Goal: Task Accomplishment & Management: Manage account settings

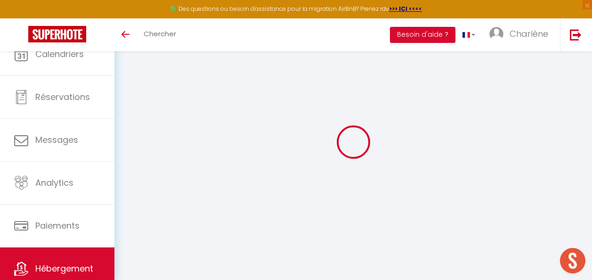
select select "14289-1374105930348116754"
select select "+ 20 %"
select select "+ 38 %"
select select "well_reviewed_guests"
select select "EUR"
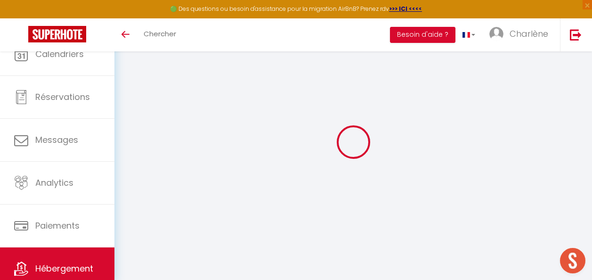
select select "14289"
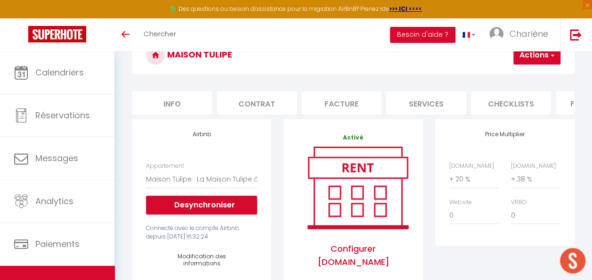
scroll to position [51, 0]
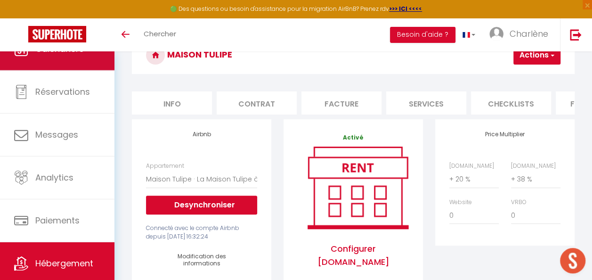
click at [92, 68] on link "Calendriers" at bounding box center [57, 49] width 114 height 42
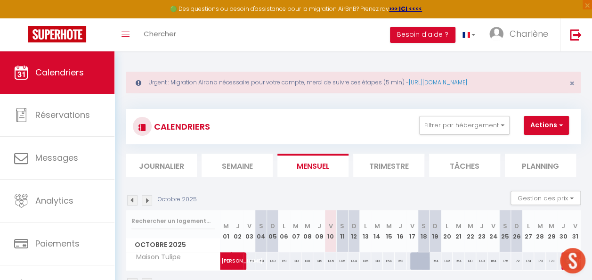
scroll to position [47, 0]
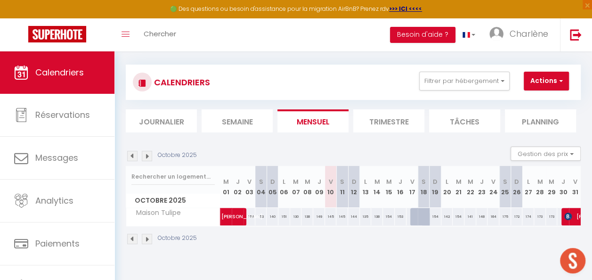
click at [133, 156] on img at bounding box center [132, 156] width 10 height 10
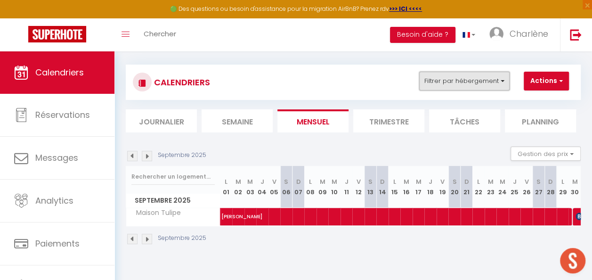
click at [463, 86] on button "Filtrer par hébergement" at bounding box center [464, 81] width 90 height 19
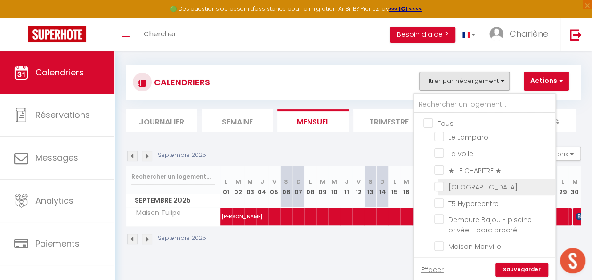
click at [442, 188] on input "[GEOGRAPHIC_DATA]" at bounding box center [493, 185] width 118 height 9
checkbox input "true"
checkbox input "false"
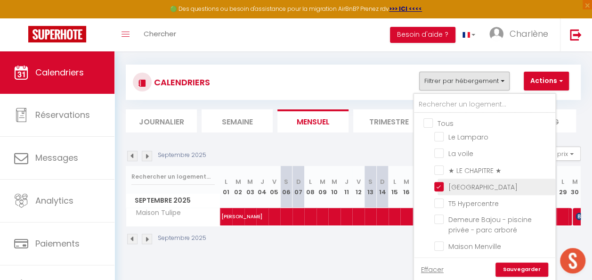
checkbox input "false"
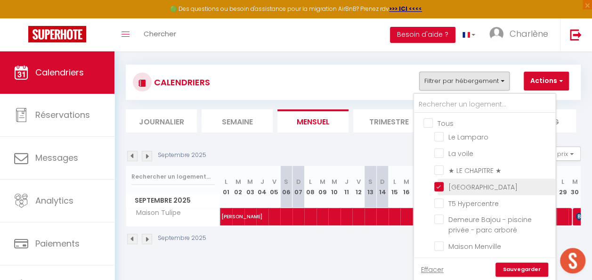
checkbox input "false"
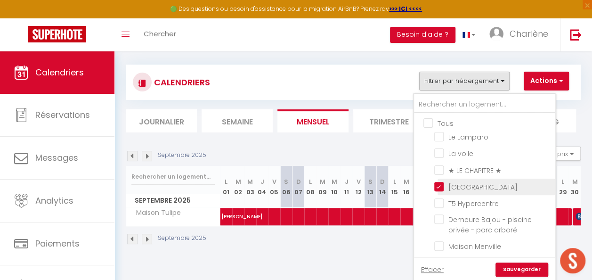
checkbox input "false"
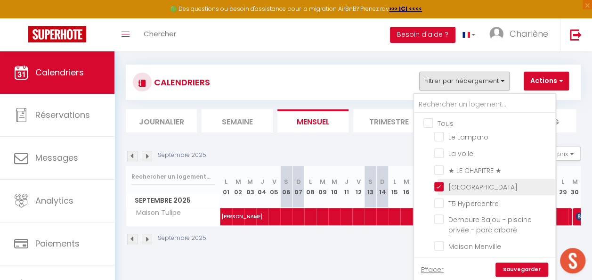
checkbox input "false"
click at [517, 265] on link "Sauvegarder" at bounding box center [522, 269] width 53 height 14
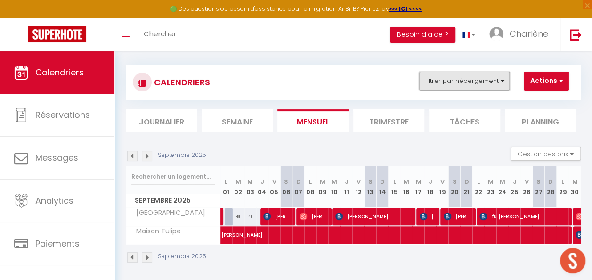
click at [461, 80] on button "Filtrer par hébergement" at bounding box center [464, 81] width 90 height 19
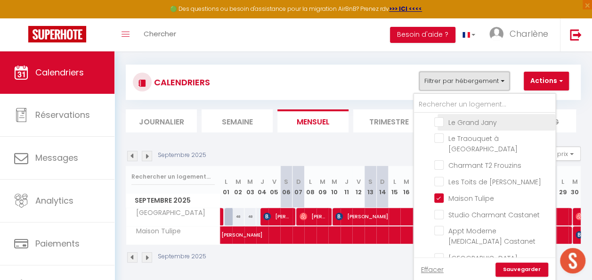
scroll to position [233, 0]
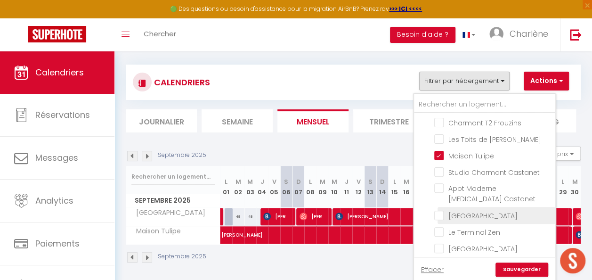
click at [444, 210] on input "[GEOGRAPHIC_DATA]" at bounding box center [493, 214] width 118 height 9
checkbox input "true"
checkbox input "false"
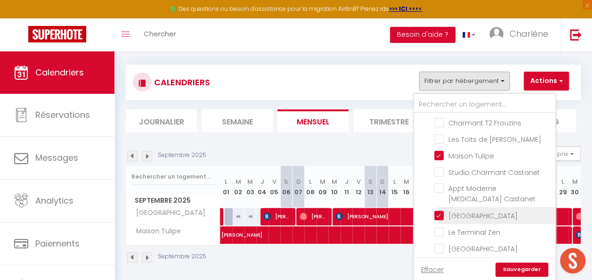
checkbox input "false"
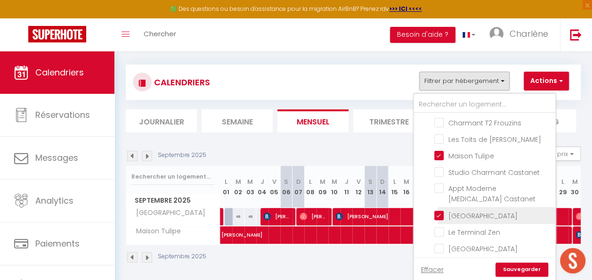
checkbox input "false"
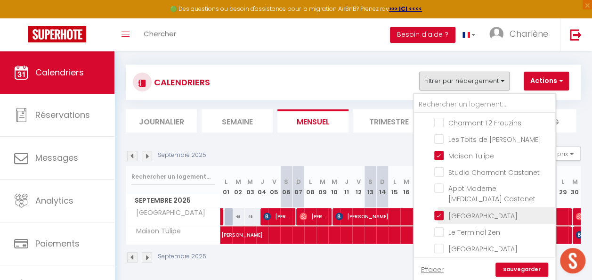
checkbox input "false"
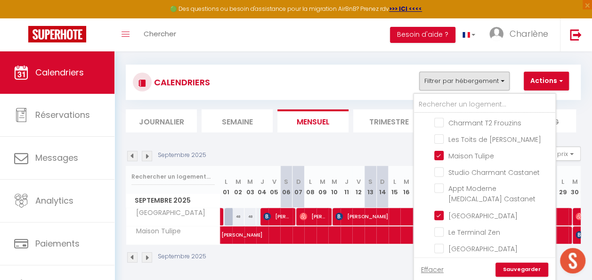
click at [509, 271] on link "Sauvegarder" at bounding box center [522, 269] width 53 height 14
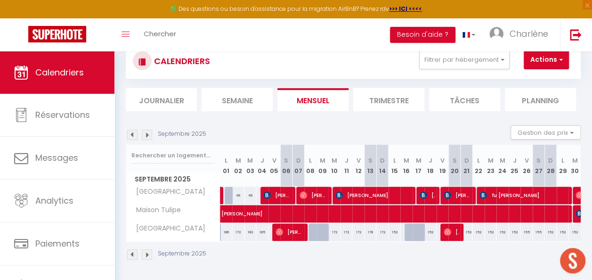
scroll to position [75, 0]
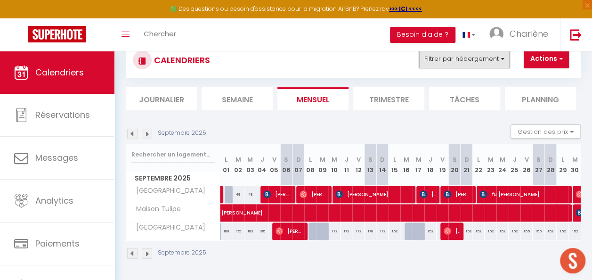
click at [448, 57] on button "Filtrer par hébergement" at bounding box center [464, 58] width 90 height 19
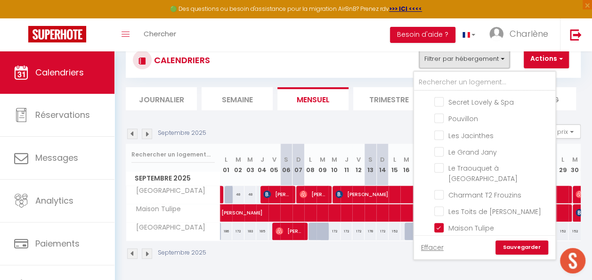
scroll to position [91, 0]
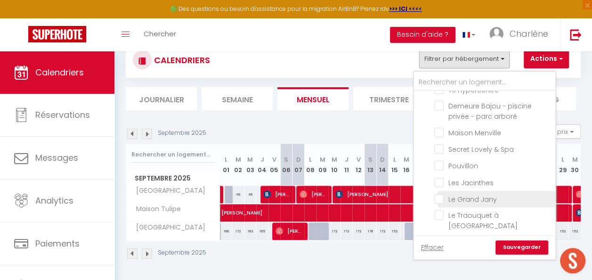
click at [443, 195] on input "Le Grand Jany" at bounding box center [493, 198] width 118 height 9
checkbox input "true"
checkbox input "false"
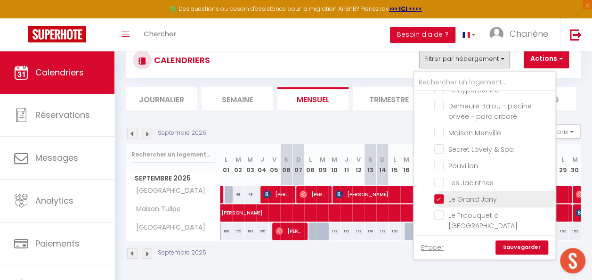
checkbox input "false"
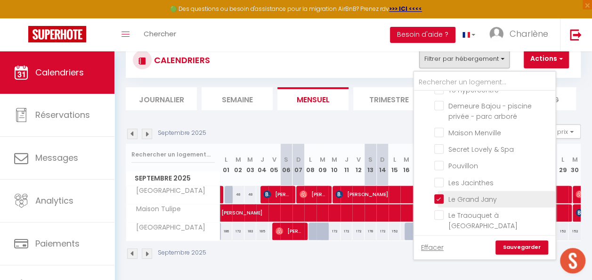
checkbox input "false"
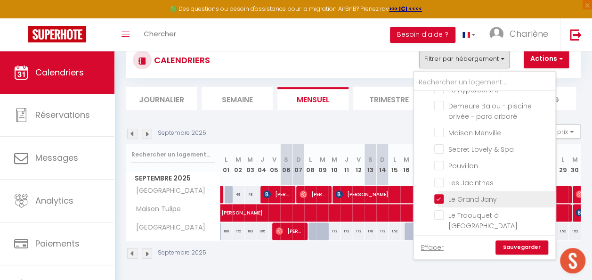
checkbox input "false"
click at [513, 241] on link "Sauvegarder" at bounding box center [522, 247] width 53 height 14
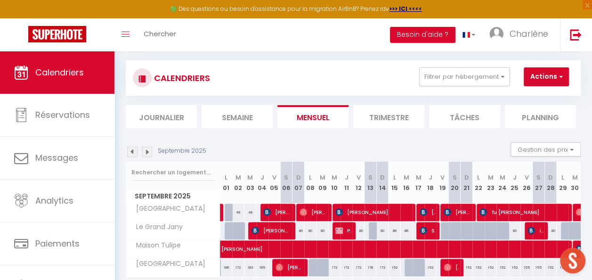
scroll to position [75, 0]
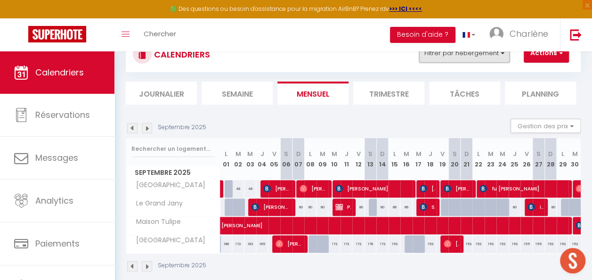
click at [428, 56] on button "Filtrer par hébergement" at bounding box center [464, 53] width 90 height 19
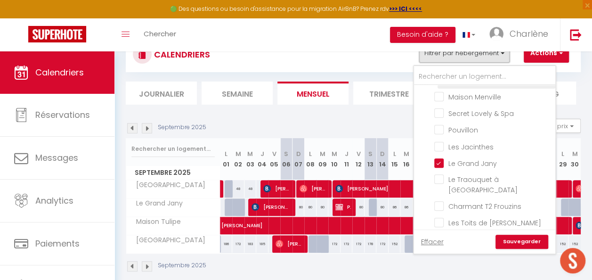
scroll to position [141, 0]
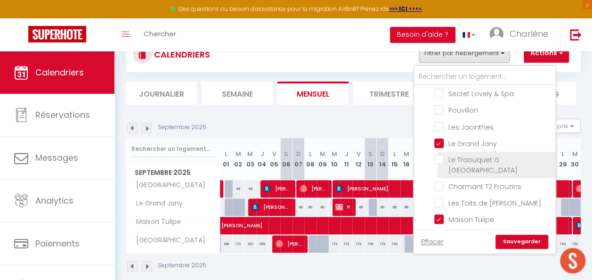
click at [447, 159] on input "Le Traouquet à [GEOGRAPHIC_DATA]" at bounding box center [493, 159] width 118 height 9
checkbox input "true"
checkbox input "false"
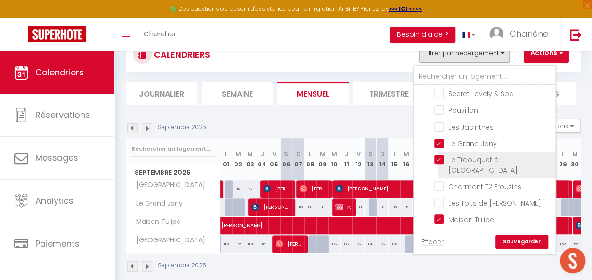
checkbox input "false"
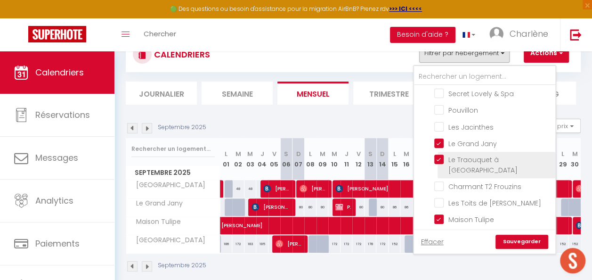
checkbox input "false"
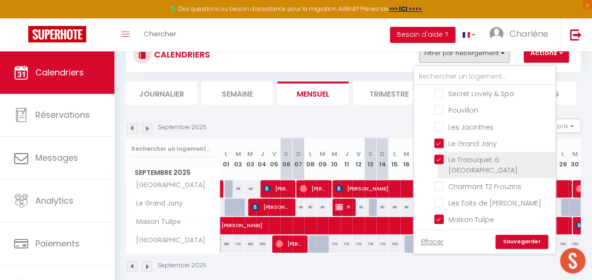
checkbox input "false"
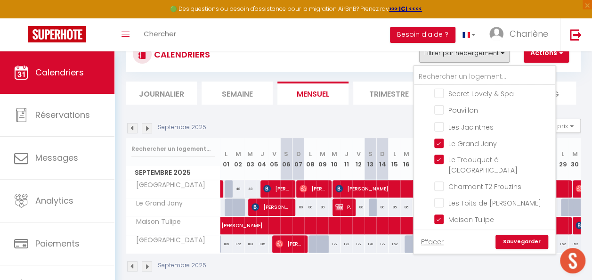
click at [513, 238] on link "Sauvegarder" at bounding box center [522, 242] width 53 height 14
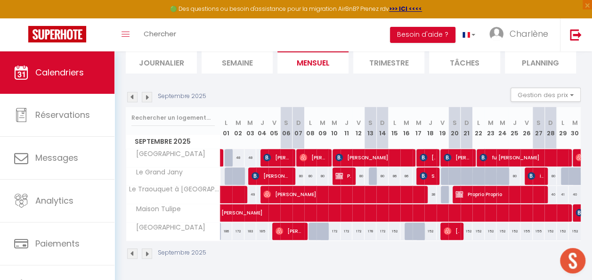
scroll to position [0, 0]
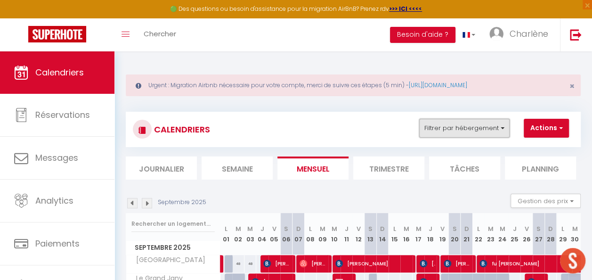
click at [455, 128] on button "Filtrer par hébergement" at bounding box center [464, 128] width 90 height 19
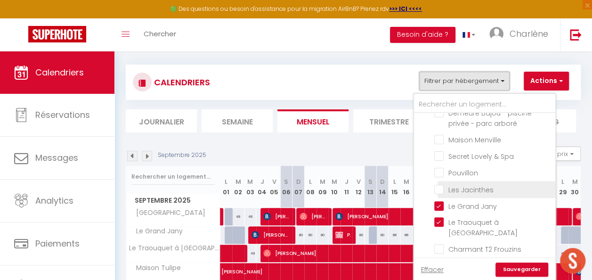
scroll to position [91, 0]
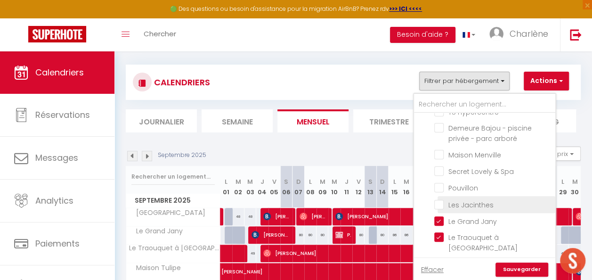
click at [442, 200] on input "Les Jacinthes" at bounding box center [493, 203] width 118 height 9
checkbox input "true"
checkbox input "false"
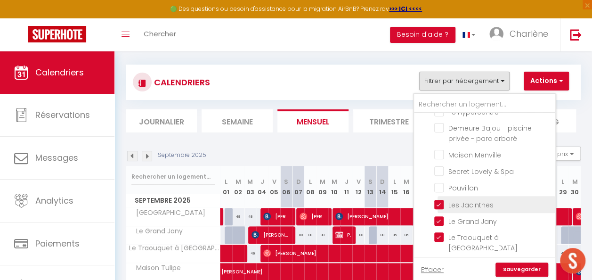
checkbox input "false"
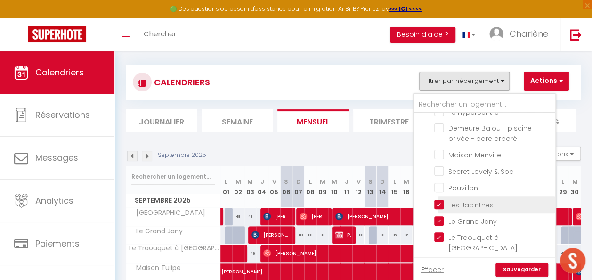
checkbox input "false"
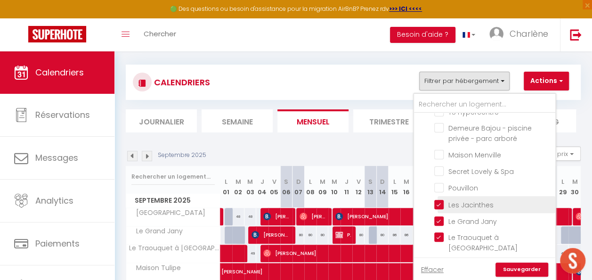
checkbox input "false"
click at [521, 271] on link "Sauvegarder" at bounding box center [522, 269] width 53 height 14
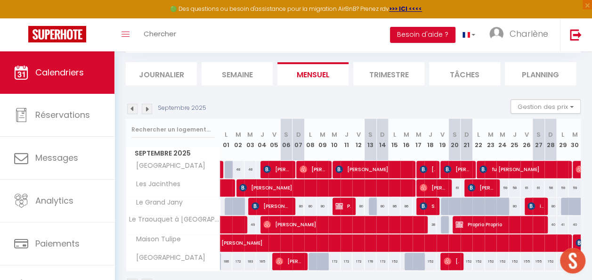
scroll to position [130, 0]
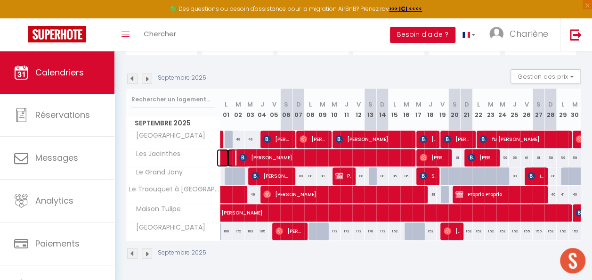
click at [232, 150] on span at bounding box center [239, 158] width 22 height 18
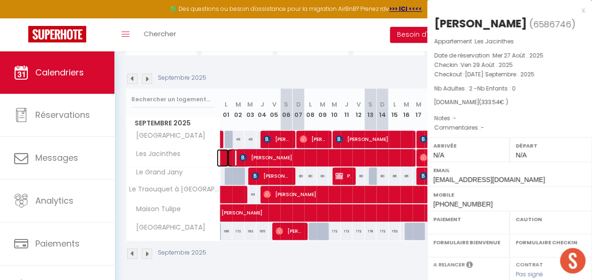
select select "OK"
select select "0"
select select "1"
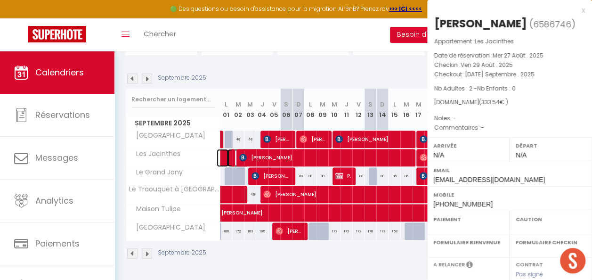
select select
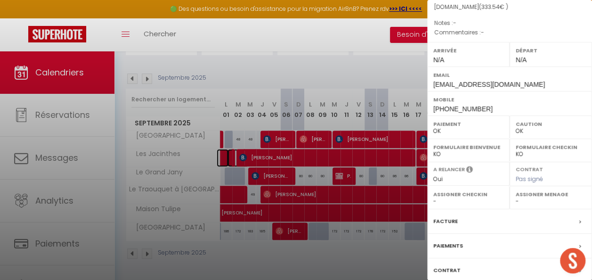
scroll to position [157, 0]
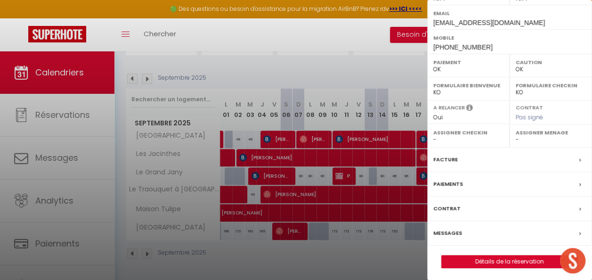
click at [454, 155] on label "Facture" at bounding box center [445, 160] width 24 height 10
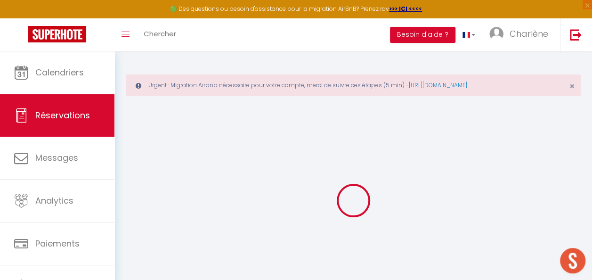
type input "Maire"
type input "[PERSON_NAME]"
type input "[EMAIL_ADDRESS][DOMAIN_NAME]"
type input "[PHONE_NUMBER]"
select select
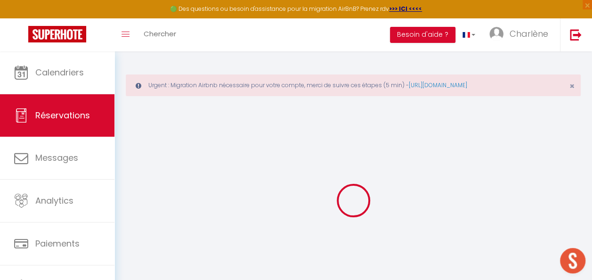
type input "69.43"
select select "58786"
select select "1"
select select
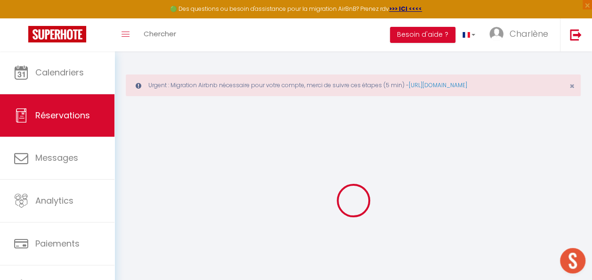
type input "2"
select select "12"
select select
type input "305.76"
checkbox input "false"
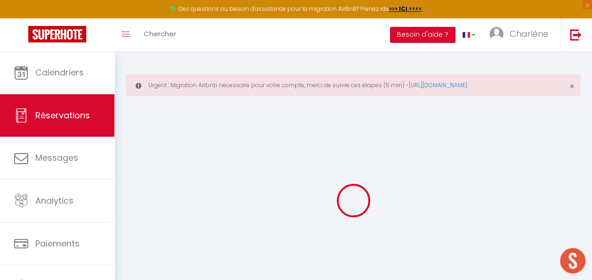
type input "0"
select select "1"
type input "0"
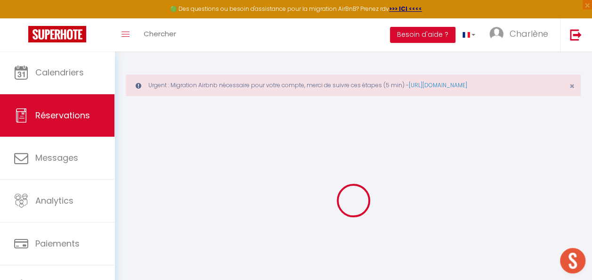
select select
select select "15"
checkbox input "false"
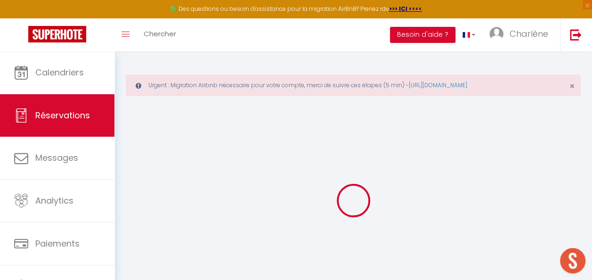
select select
checkbox input "false"
select select
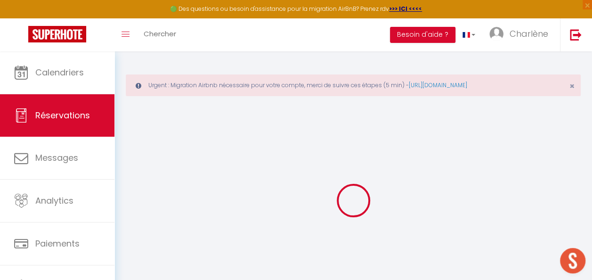
select select
checkbox input "false"
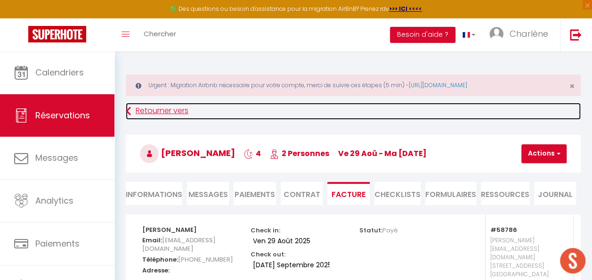
click at [137, 114] on link "Retourner vers" at bounding box center [353, 111] width 455 height 17
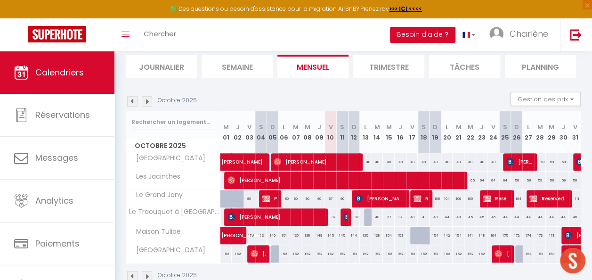
scroll to position [130, 0]
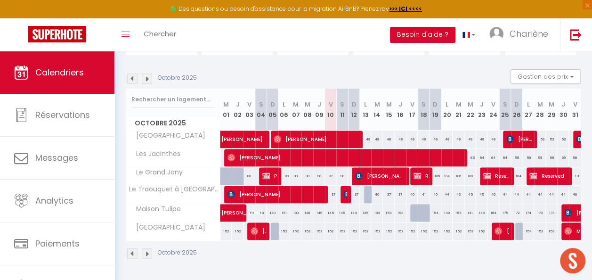
click at [130, 73] on img at bounding box center [132, 78] width 10 height 10
select select
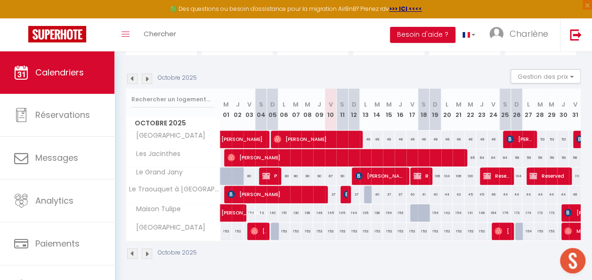
select select
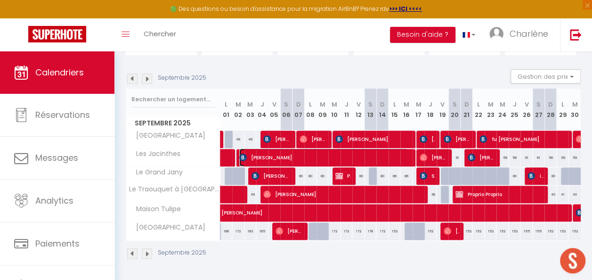
click at [277, 151] on span "[PERSON_NAME]" at bounding box center [323, 157] width 169 height 18
select select "OK"
select select "0"
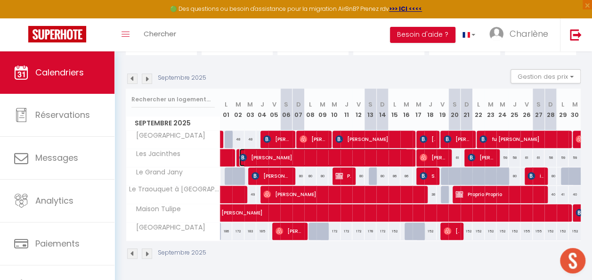
select select "1"
select select
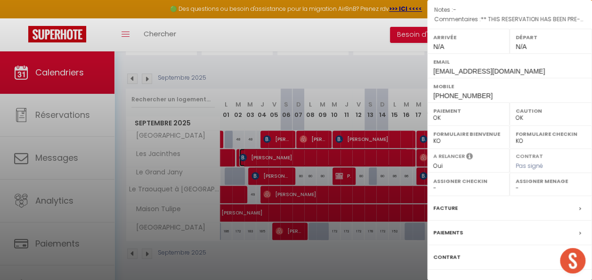
scroll to position [157, 0]
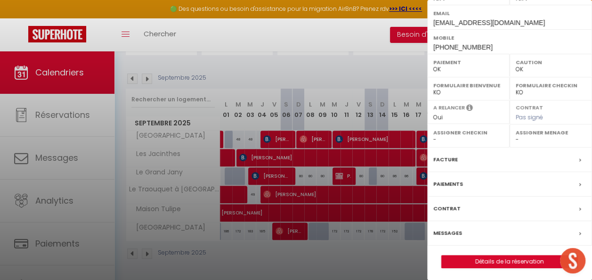
click at [448, 155] on label "Facture" at bounding box center [445, 160] width 24 height 10
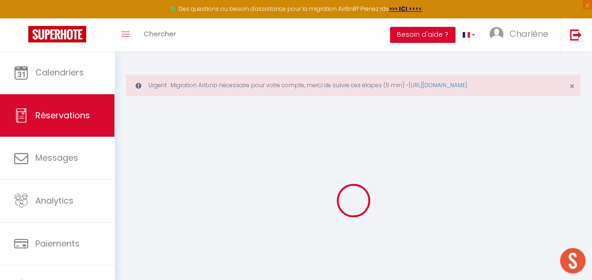
select select "cleaning"
select select "taxes"
select select
checkbox input "false"
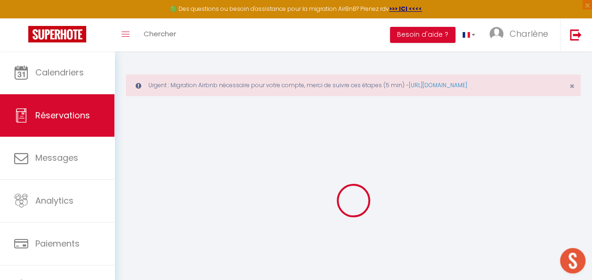
select select
checkbox input "false"
type textarea "** THIS RESERVATION HAS BEEN PRE-PAID ** BOOKING NOTE : Payment charge is EUR 2…"
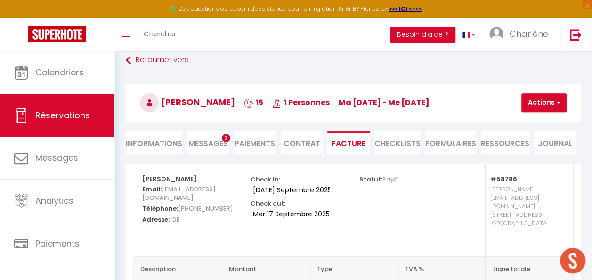
scroll to position [47, 0]
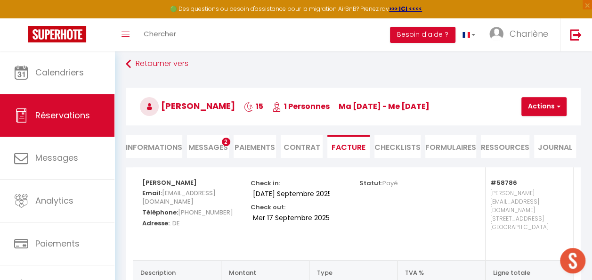
click at [151, 145] on li "Informations" at bounding box center [154, 146] width 57 height 23
select select
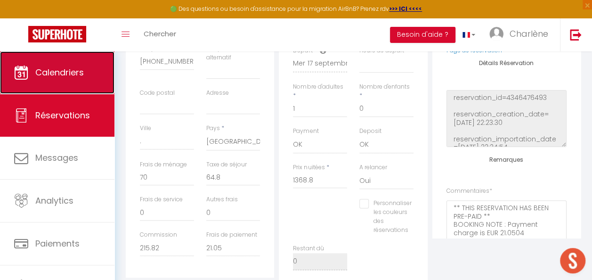
click at [84, 75] on span "Calendriers" at bounding box center [59, 72] width 49 height 12
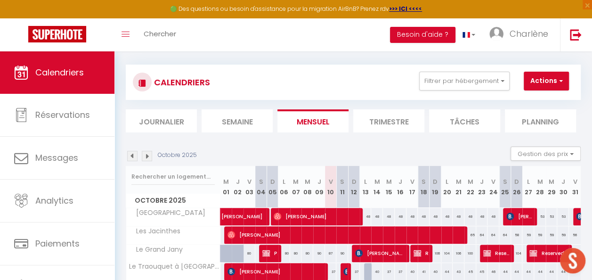
scroll to position [130, 0]
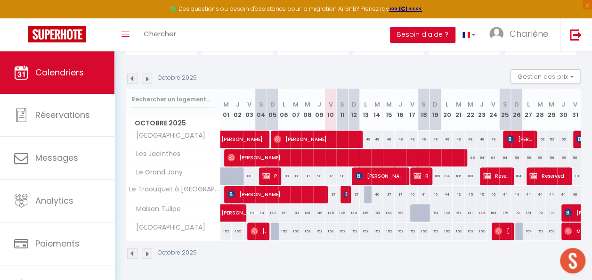
click at [130, 75] on img at bounding box center [132, 78] width 10 height 10
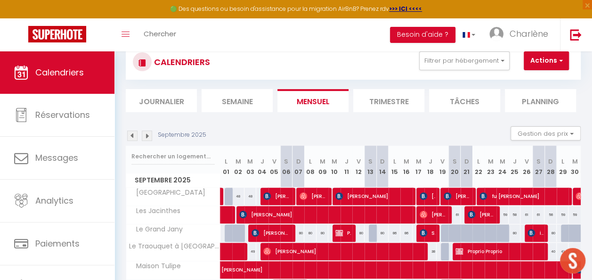
scroll to position [0, 0]
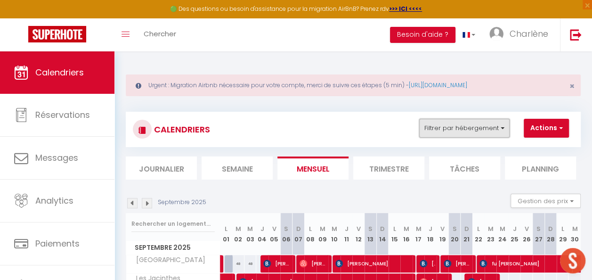
click at [458, 131] on button "Filtrer par hébergement" at bounding box center [464, 128] width 90 height 19
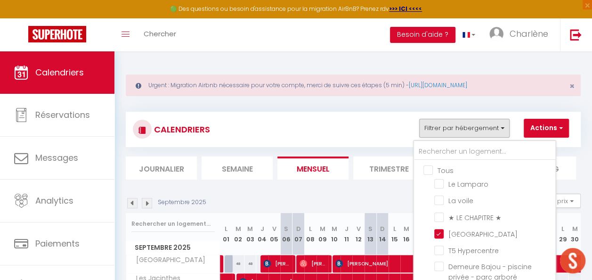
click at [428, 170] on input "Tous" at bounding box center [493, 169] width 141 height 9
checkbox input "true"
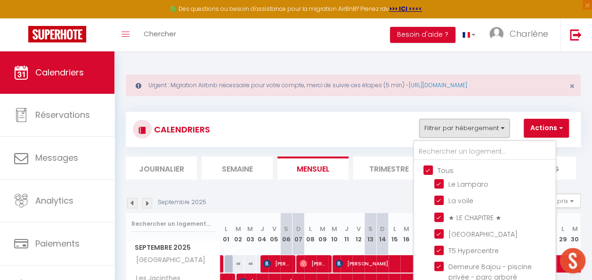
checkbox input "true"
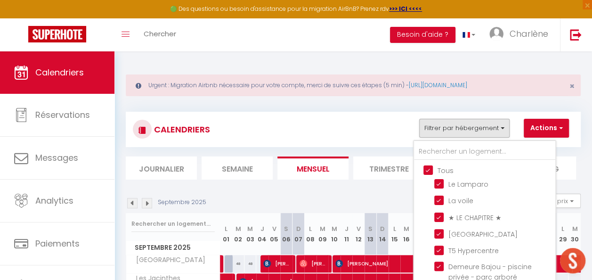
checkbox input "true"
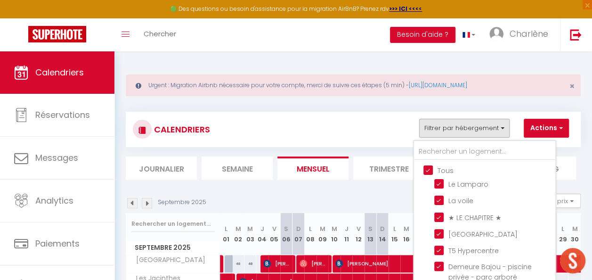
checkbox input "true"
click at [428, 170] on input "Tous" at bounding box center [493, 169] width 141 height 9
checkbox input "false"
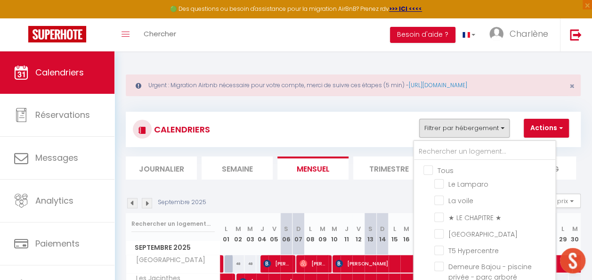
checkbox input "false"
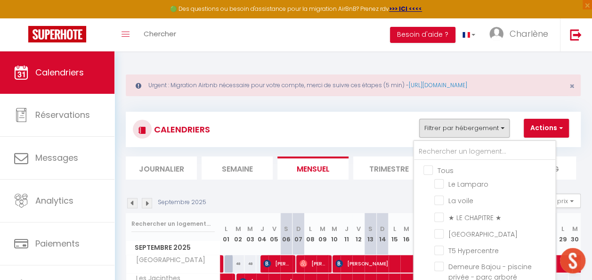
checkbox input "false"
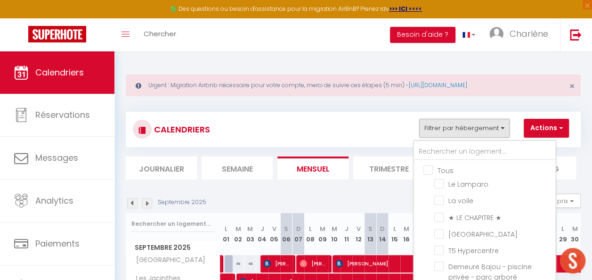
checkbox input "false"
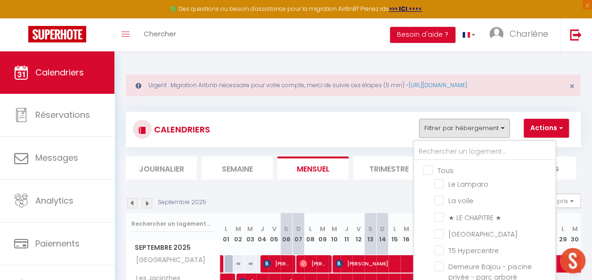
checkbox input "false"
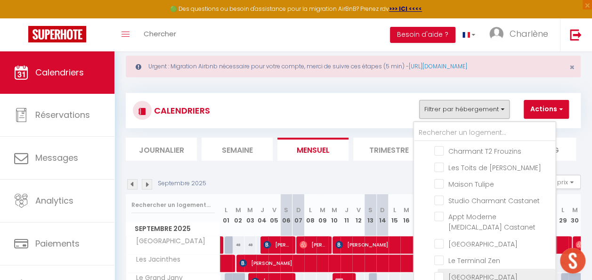
scroll to position [47, 0]
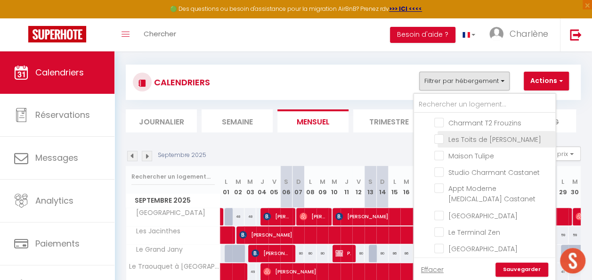
click at [442, 134] on input "Les Toits de [PERSON_NAME]" at bounding box center [493, 138] width 118 height 9
checkbox input "true"
click at [536, 268] on link "Sauvegarder" at bounding box center [522, 269] width 53 height 14
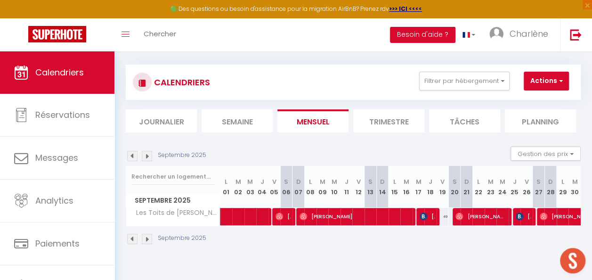
click at [148, 155] on img at bounding box center [147, 156] width 10 height 10
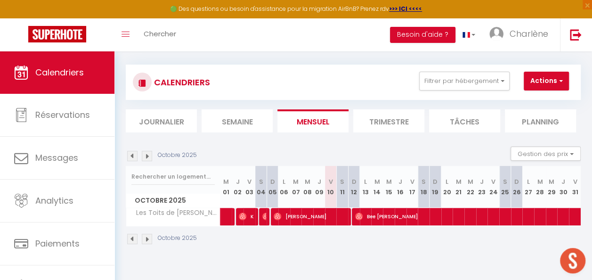
click at [148, 155] on img at bounding box center [147, 156] width 10 height 10
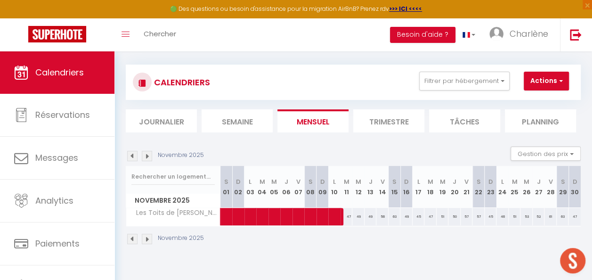
click at [134, 156] on img at bounding box center [132, 156] width 10 height 10
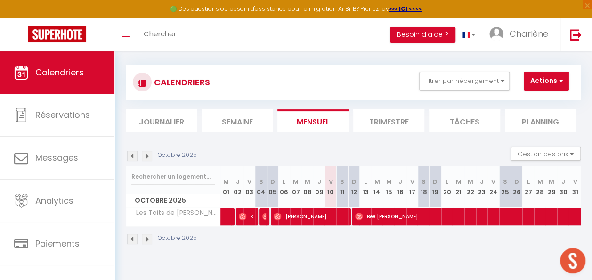
click at [134, 156] on img at bounding box center [132, 156] width 10 height 10
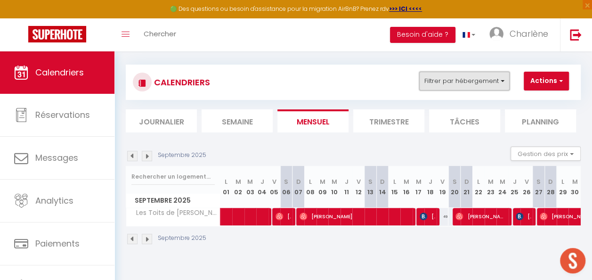
click at [448, 80] on button "Filtrer par hébergement" at bounding box center [464, 81] width 90 height 19
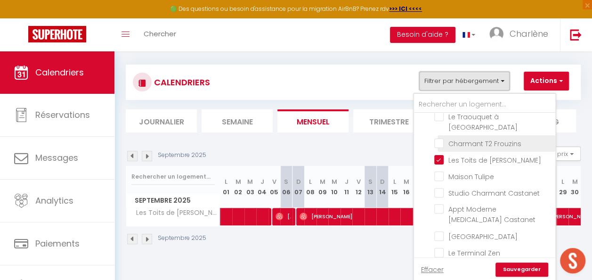
scroll to position [233, 0]
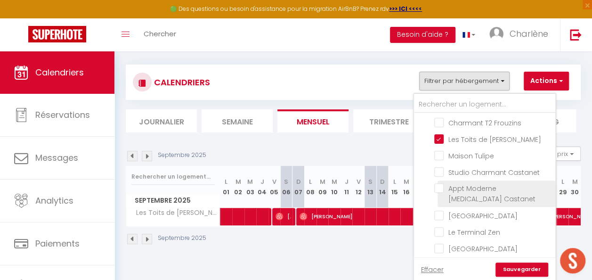
click at [440, 183] on input "Appt Moderne [MEDICAL_DATA] Castanet" at bounding box center [493, 187] width 118 height 9
checkbox input "true"
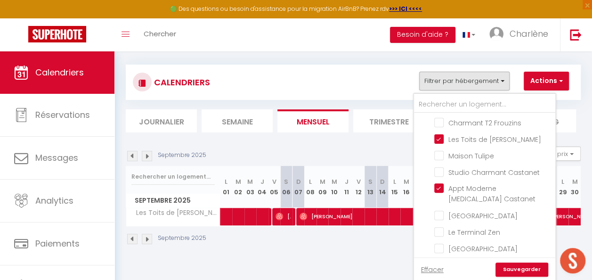
click at [513, 267] on link "Sauvegarder" at bounding box center [522, 269] width 53 height 14
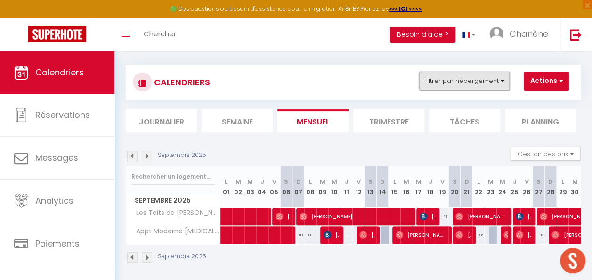
click at [478, 81] on button "Filtrer par hébergement" at bounding box center [464, 81] width 90 height 19
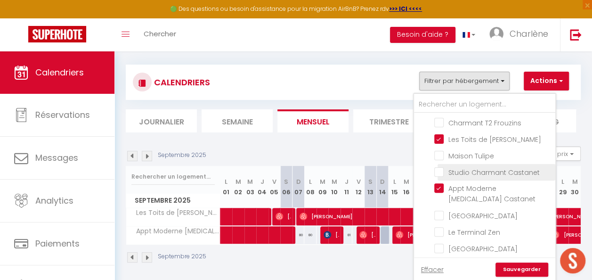
click at [443, 167] on input "Studio Charmant Castanet" at bounding box center [493, 171] width 118 height 9
checkbox input "true"
click at [531, 268] on link "Sauvegarder" at bounding box center [522, 269] width 53 height 14
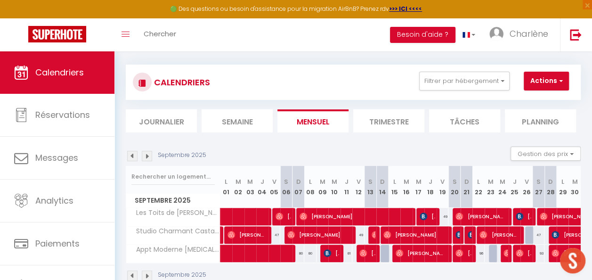
scroll to position [75, 0]
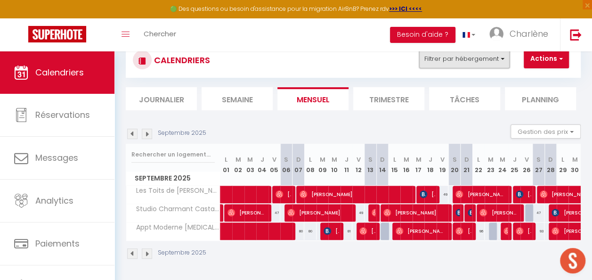
click at [450, 57] on button "Filtrer par hébergement" at bounding box center [464, 58] width 90 height 19
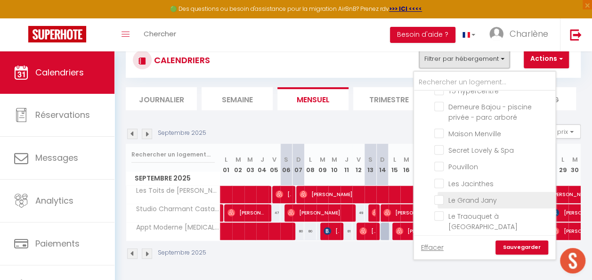
scroll to position [94, 0]
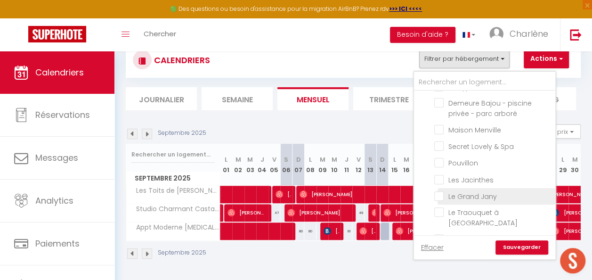
click at [463, 192] on input "Le Grand Jany" at bounding box center [493, 195] width 118 height 9
click at [506, 242] on link "Sauvegarder" at bounding box center [522, 247] width 53 height 14
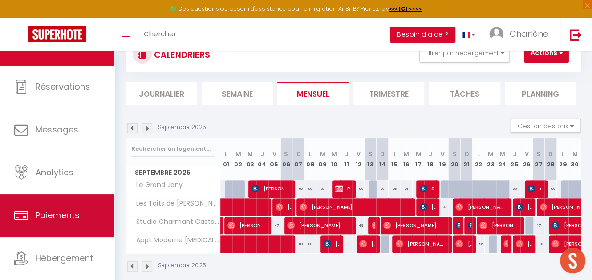
scroll to position [50, 0]
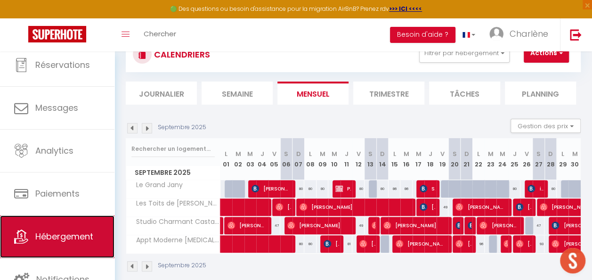
click at [57, 230] on span "Hébergement" at bounding box center [64, 236] width 58 height 12
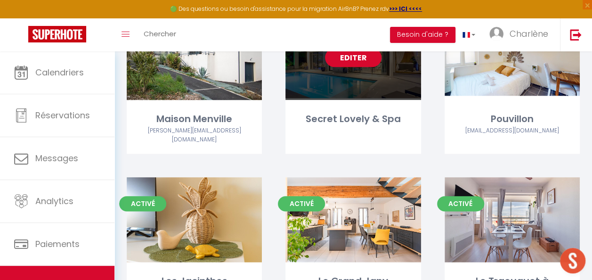
scroll to position [424, 0]
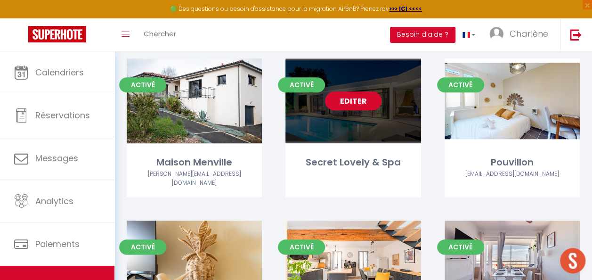
click at [355, 92] on link "Editer" at bounding box center [353, 100] width 57 height 19
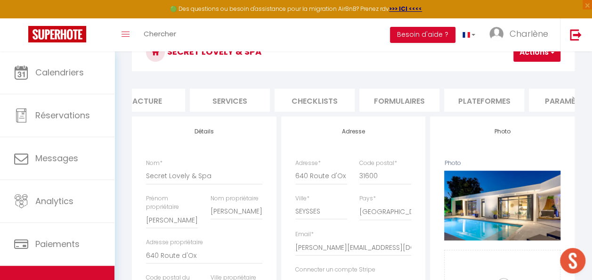
scroll to position [0, 197]
click at [470, 103] on li "Plateformes" at bounding box center [484, 100] width 80 height 23
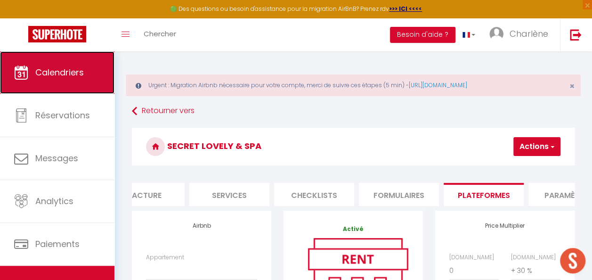
click at [68, 82] on link "Calendriers" at bounding box center [57, 72] width 114 height 42
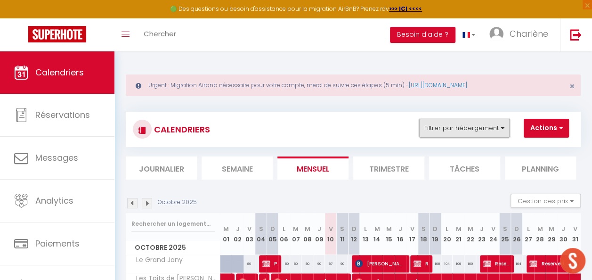
click at [478, 123] on button "Filtrer par hébergement" at bounding box center [464, 128] width 90 height 19
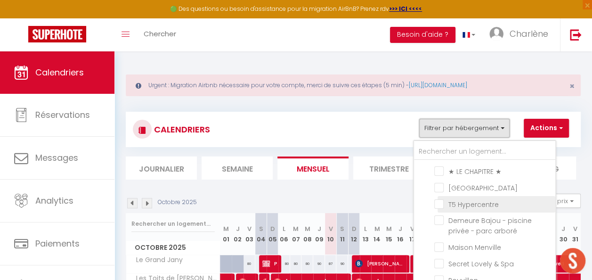
scroll to position [94, 0]
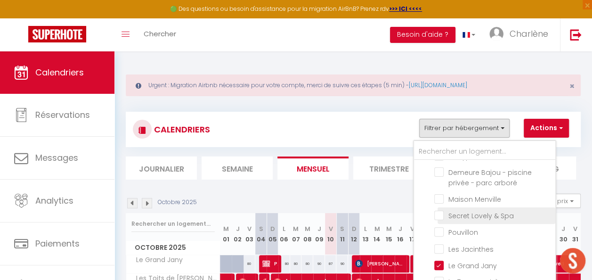
click at [439, 213] on input "Secret Lovely & Spa" at bounding box center [493, 214] width 118 height 9
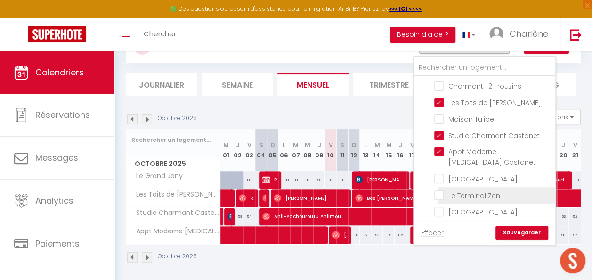
scroll to position [93, 0]
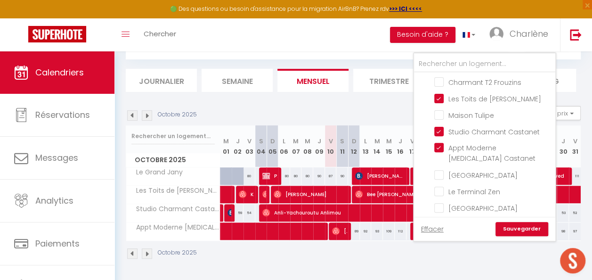
click at [530, 222] on link "Sauvegarder" at bounding box center [522, 229] width 53 height 14
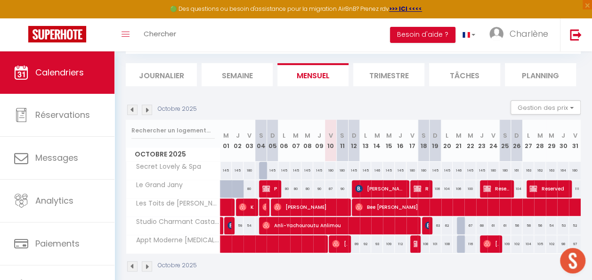
click at [133, 111] on img at bounding box center [132, 110] width 10 height 10
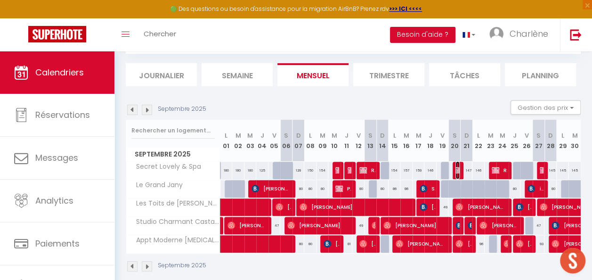
click at [456, 173] on span "Reserved" at bounding box center [458, 170] width 4 height 18
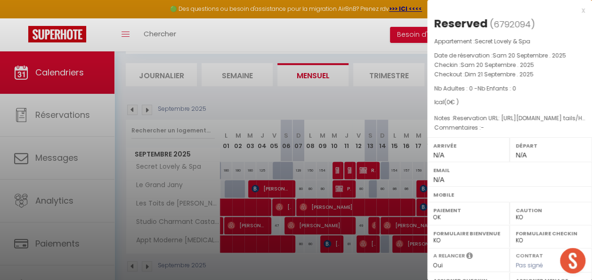
click at [409, 107] on div at bounding box center [296, 140] width 592 height 280
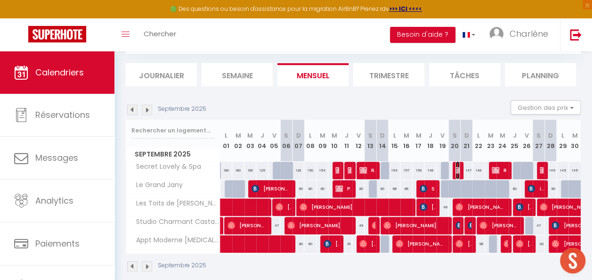
click at [456, 170] on img at bounding box center [460, 170] width 8 height 8
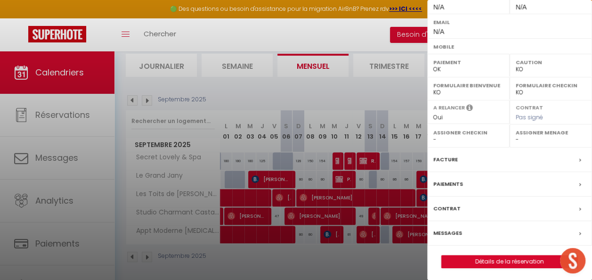
scroll to position [111, 0]
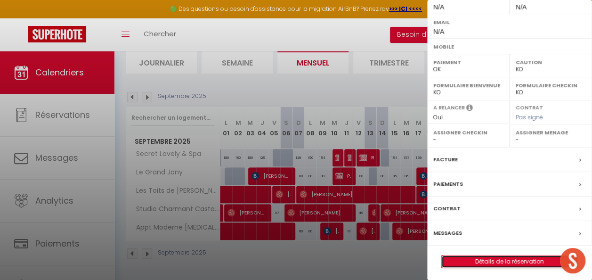
click at [478, 259] on link "Détails de la réservation" at bounding box center [510, 261] width 136 height 12
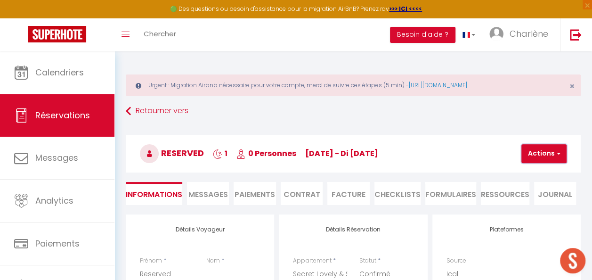
click at [556, 153] on span "button" at bounding box center [557, 153] width 6 height 8
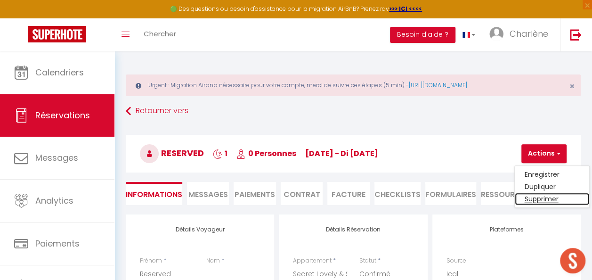
click at [540, 200] on link "Supprimer" at bounding box center [552, 199] width 74 height 12
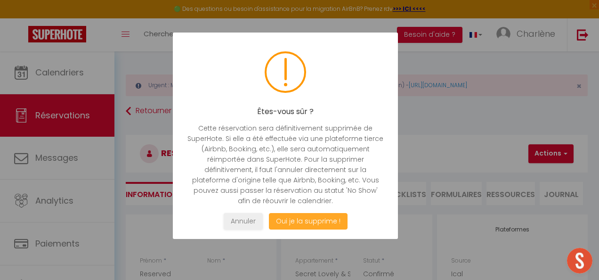
click at [329, 220] on button "Oui je la supprime !" at bounding box center [308, 221] width 79 height 16
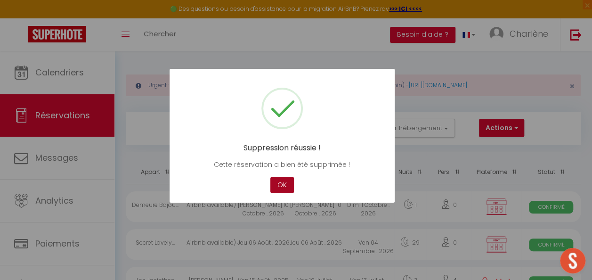
click at [285, 188] on button "OK" at bounding box center [282, 185] width 24 height 16
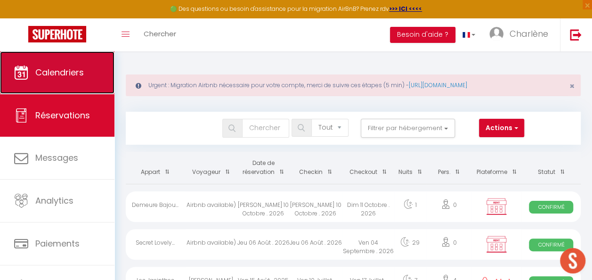
click at [73, 82] on link "Calendriers" at bounding box center [57, 72] width 114 height 42
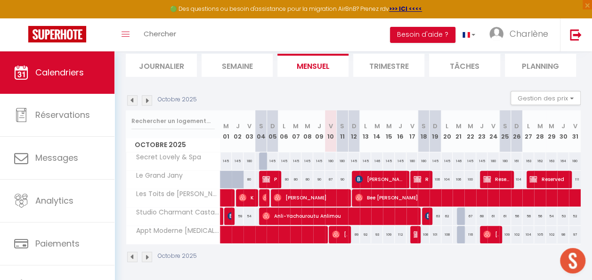
scroll to position [111, 0]
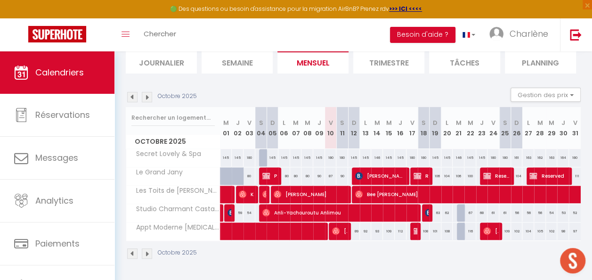
click at [132, 92] on img at bounding box center [132, 97] width 10 height 10
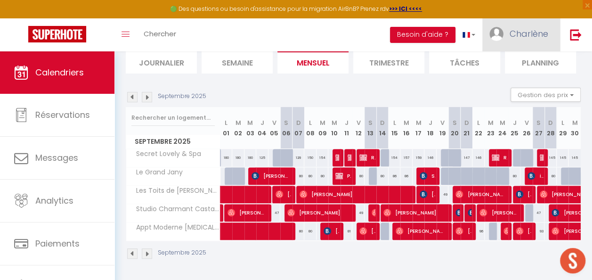
click at [523, 33] on span "Charlène" at bounding box center [529, 34] width 39 height 12
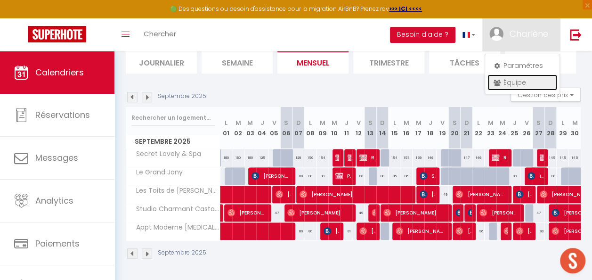
click at [520, 78] on link "Équipe" at bounding box center [523, 82] width 70 height 16
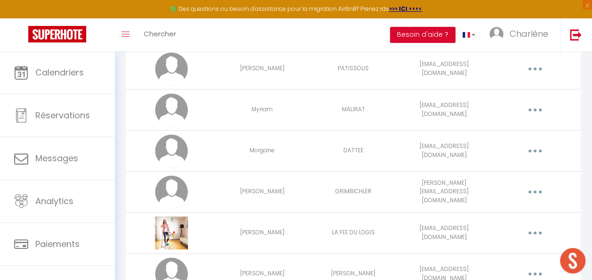
scroll to position [137, 0]
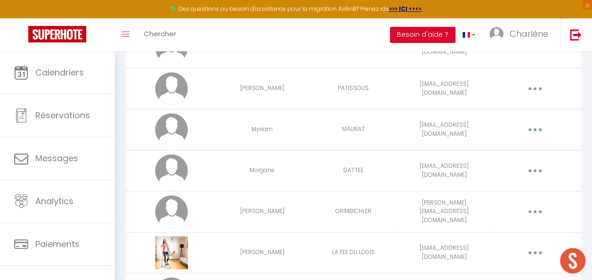
click at [533, 172] on button "button" at bounding box center [535, 171] width 25 height 18
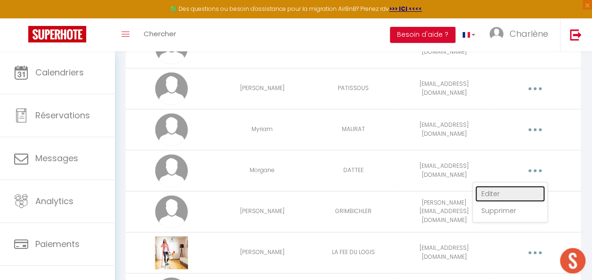
click at [516, 186] on link "Editer" at bounding box center [510, 194] width 70 height 16
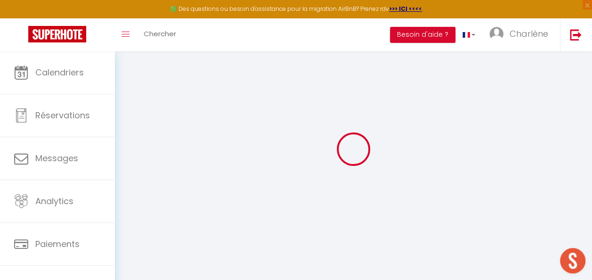
click at [509, 191] on div at bounding box center [353, 148] width 455 height 195
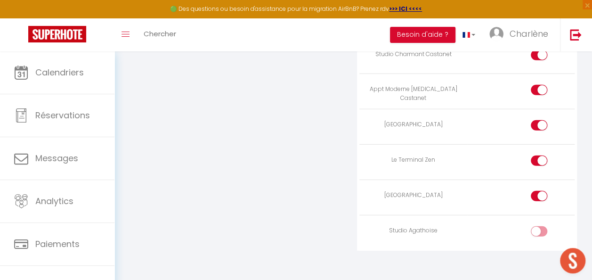
click at [535, 226] on div at bounding box center [539, 231] width 16 height 10
click at [539, 226] on input "checkbox" at bounding box center [547, 233] width 16 height 14
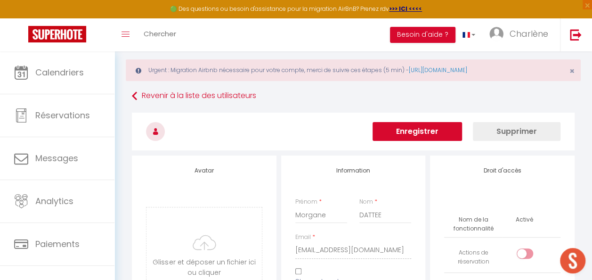
scroll to position [0, 0]
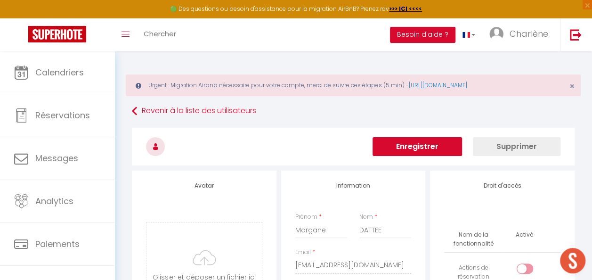
click at [437, 144] on button "Enregistrer" at bounding box center [418, 146] width 90 height 19
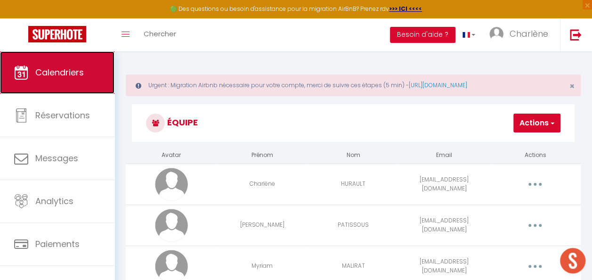
click at [78, 69] on span "Calendriers" at bounding box center [59, 72] width 49 height 12
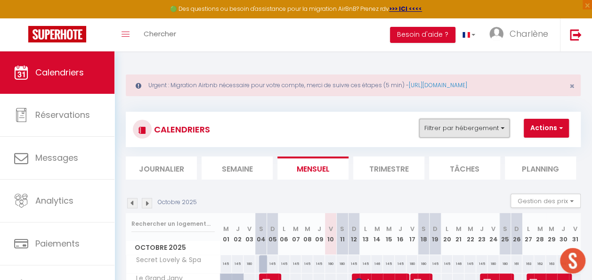
click at [477, 132] on button "Filtrer par hébergement" at bounding box center [464, 128] width 90 height 19
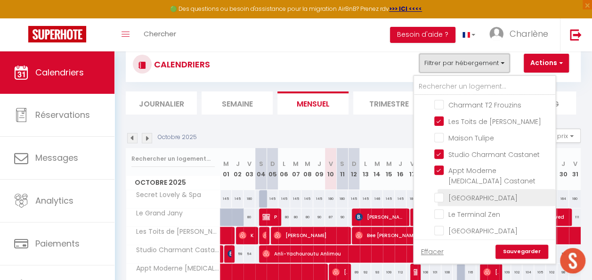
scroll to position [111, 0]
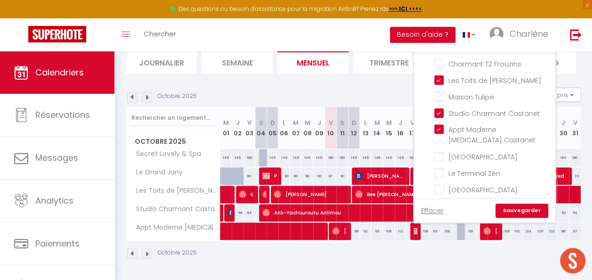
click at [437, 201] on input "Studio Agathoise" at bounding box center [493, 205] width 118 height 9
click at [527, 204] on link "Sauvegarder" at bounding box center [522, 211] width 53 height 14
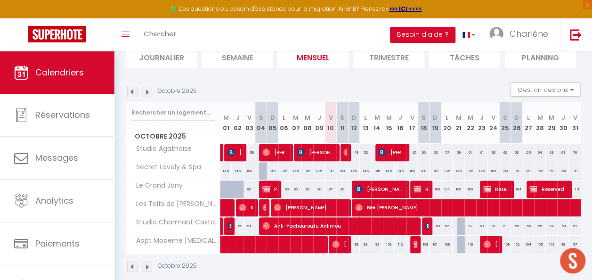
click at [132, 94] on img at bounding box center [132, 92] width 10 height 10
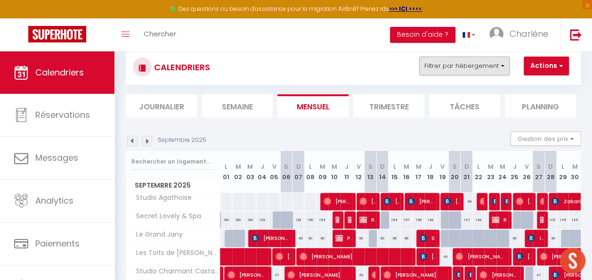
scroll to position [17, 0]
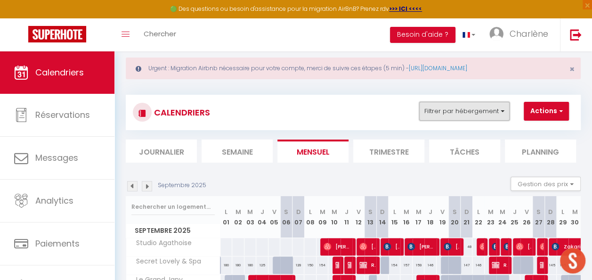
click at [489, 111] on button "Filtrer par hébergement" at bounding box center [464, 111] width 90 height 19
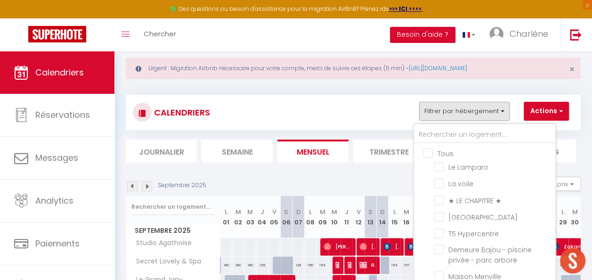
click at [430, 155] on input "Tous" at bounding box center [493, 152] width 141 height 9
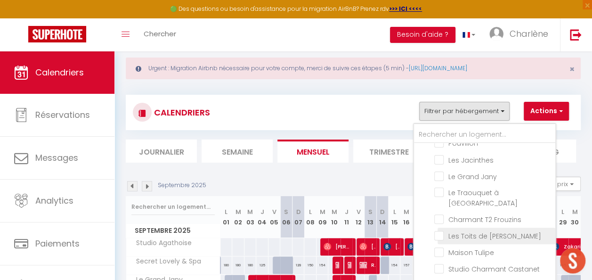
scroll to position [138, 0]
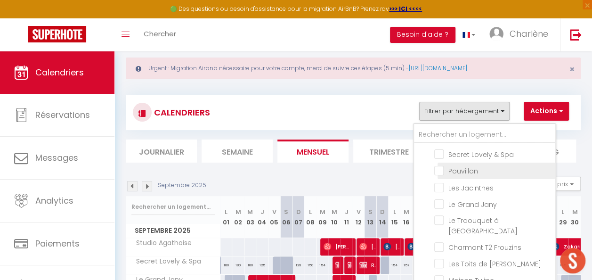
click at [441, 172] on input "Pouvillon" at bounding box center [493, 169] width 118 height 9
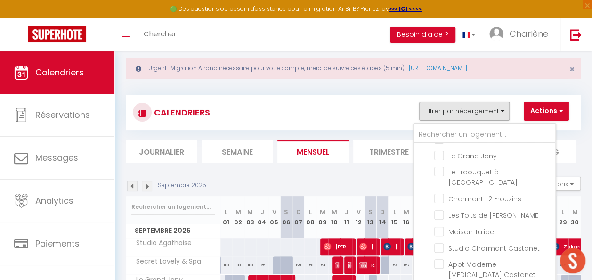
scroll to position [233, 0]
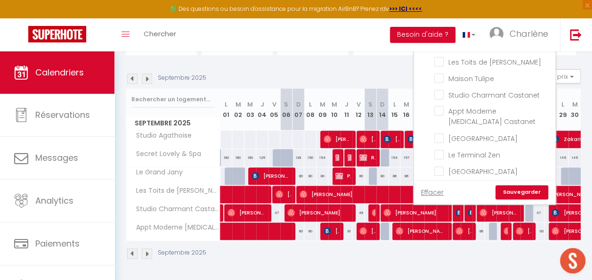
click at [531, 190] on link "Sauvegarder" at bounding box center [522, 192] width 53 height 14
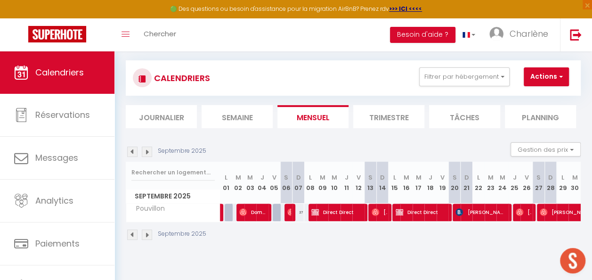
scroll to position [51, 0]
click at [473, 76] on button "Filtrer par hébergement" at bounding box center [464, 76] width 90 height 19
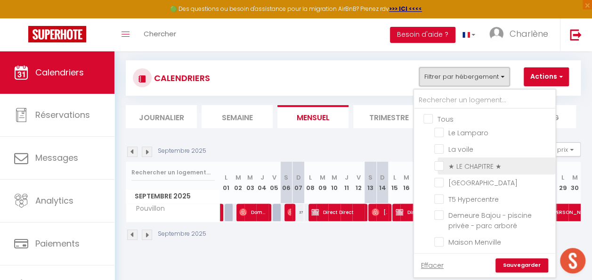
scroll to position [233, 0]
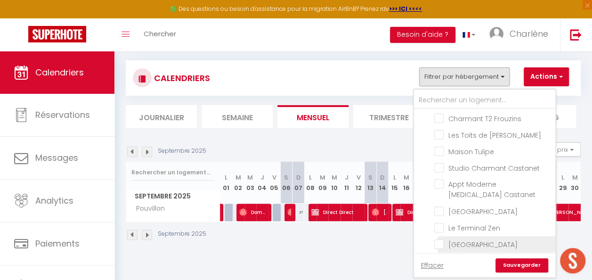
click at [445, 239] on input "[GEOGRAPHIC_DATA]" at bounding box center [493, 243] width 118 height 9
click at [505, 259] on link "Sauvegarder" at bounding box center [522, 265] width 53 height 14
